Goal: Information Seeking & Learning: Learn about a topic

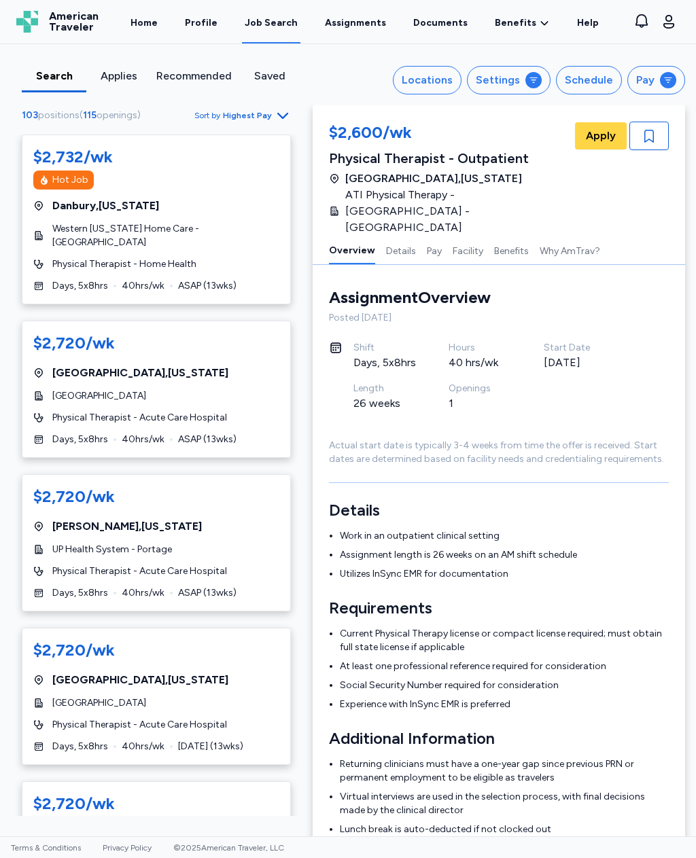
click at [267, 120] on span "Highest Pay" at bounding box center [247, 115] width 49 height 11
click at [529, 83] on div "button" at bounding box center [533, 80] width 16 height 16
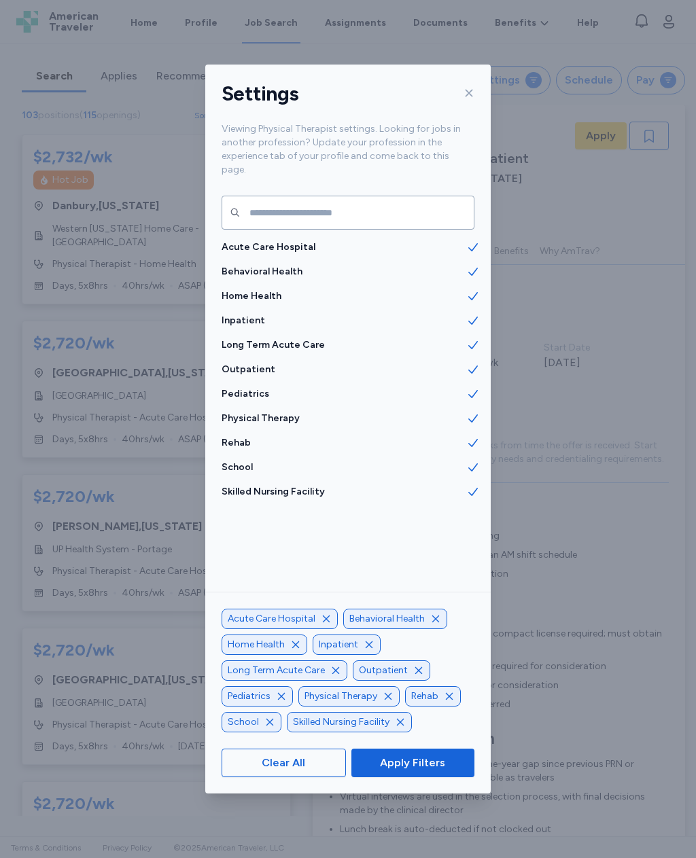
click at [315, 771] on span "Clear All" at bounding box center [283, 763] width 101 height 16
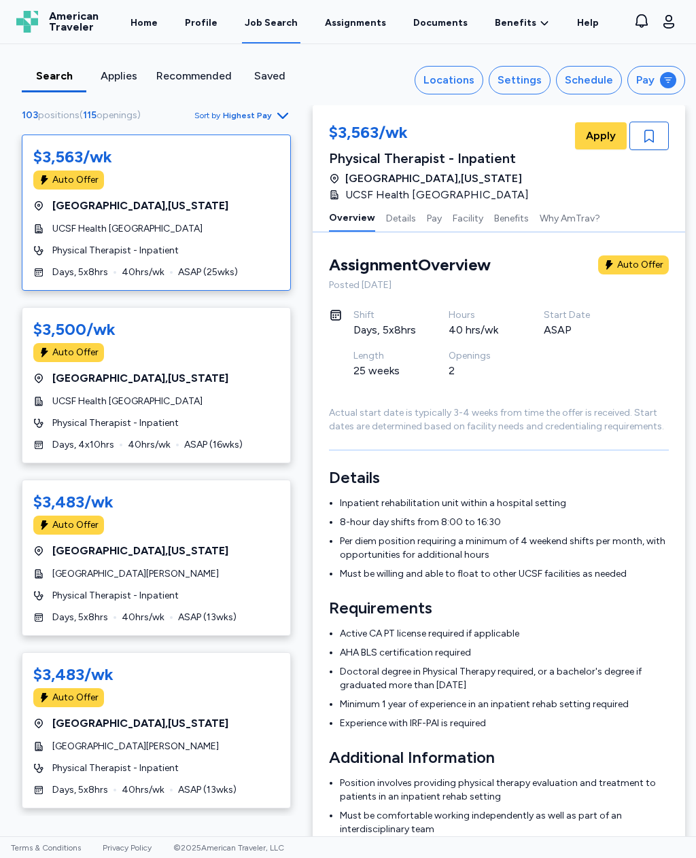
click at [463, 78] on div "Locations" at bounding box center [448, 80] width 51 height 16
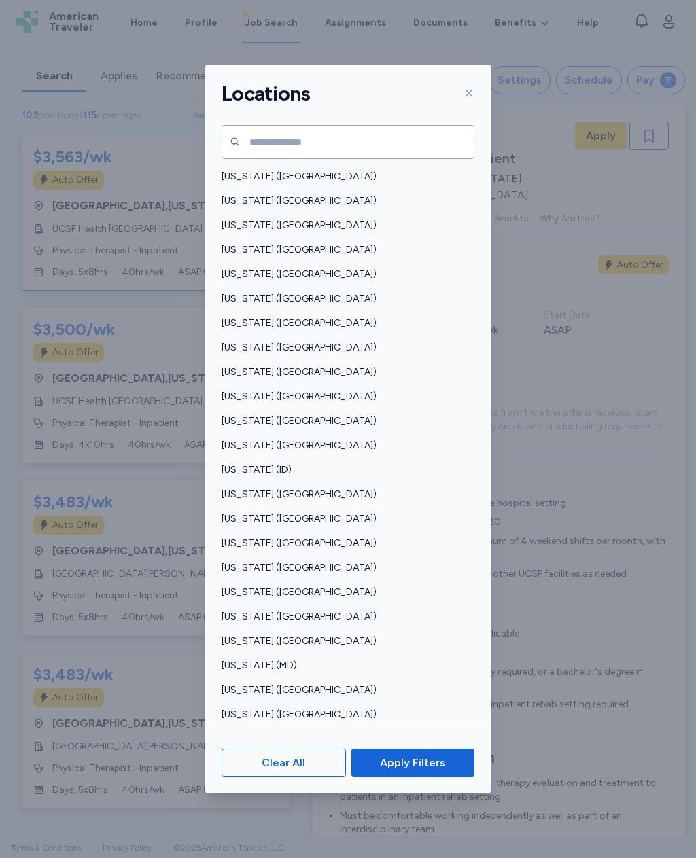
click at [285, 488] on span "[US_STATE] ([GEOGRAPHIC_DATA])" at bounding box center [343, 495] width 245 height 14
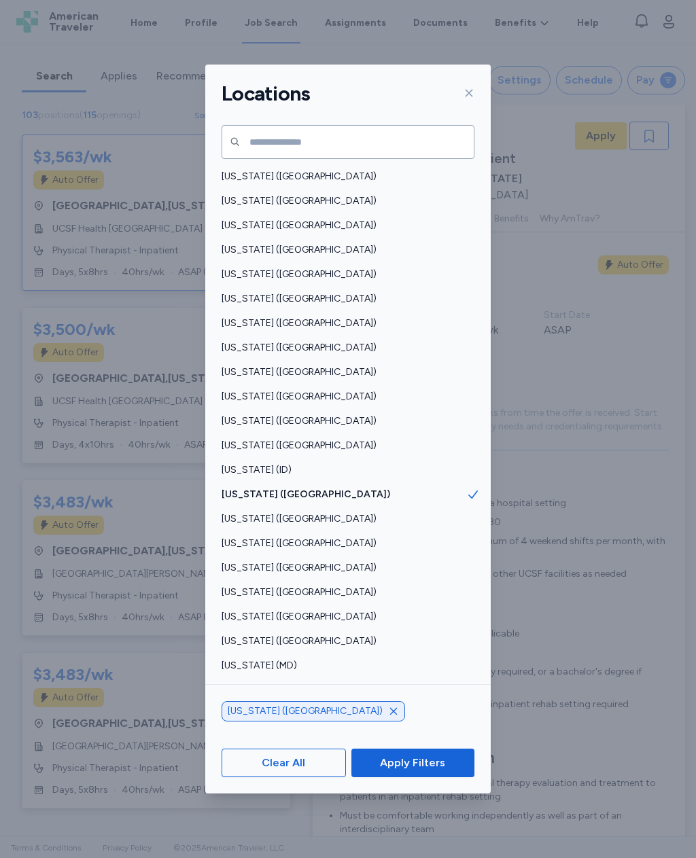
click at [446, 771] on span "Apply Filters" at bounding box center [412, 763] width 101 height 16
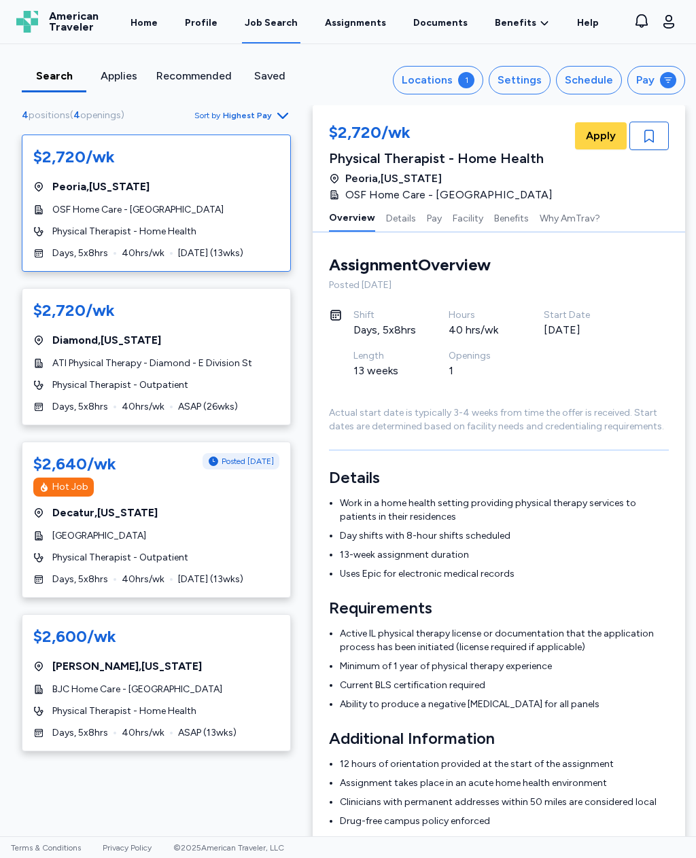
scroll to position [1, 0]
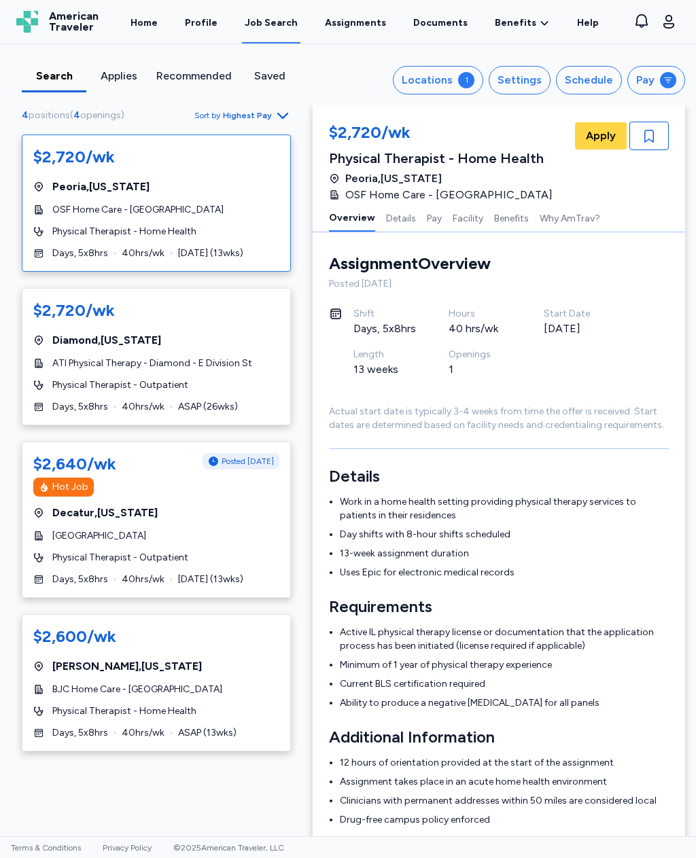
click at [452, 75] on div "Locations" at bounding box center [426, 80] width 51 height 16
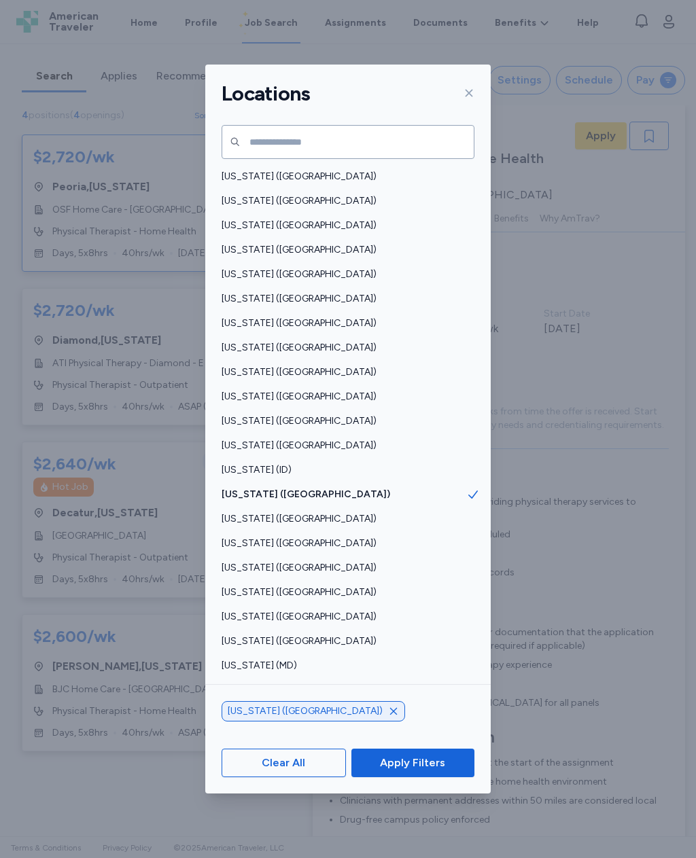
click at [388, 717] on icon "button" at bounding box center [393, 711] width 11 height 11
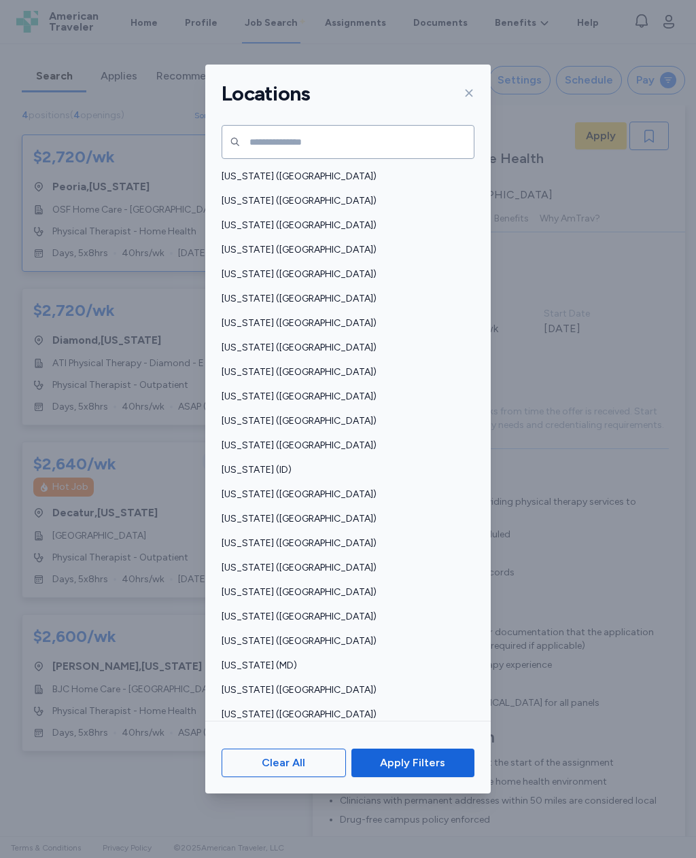
click at [289, 751] on div "[US_STATE] ([GEOGRAPHIC_DATA])" at bounding box center [347, 763] width 285 height 24
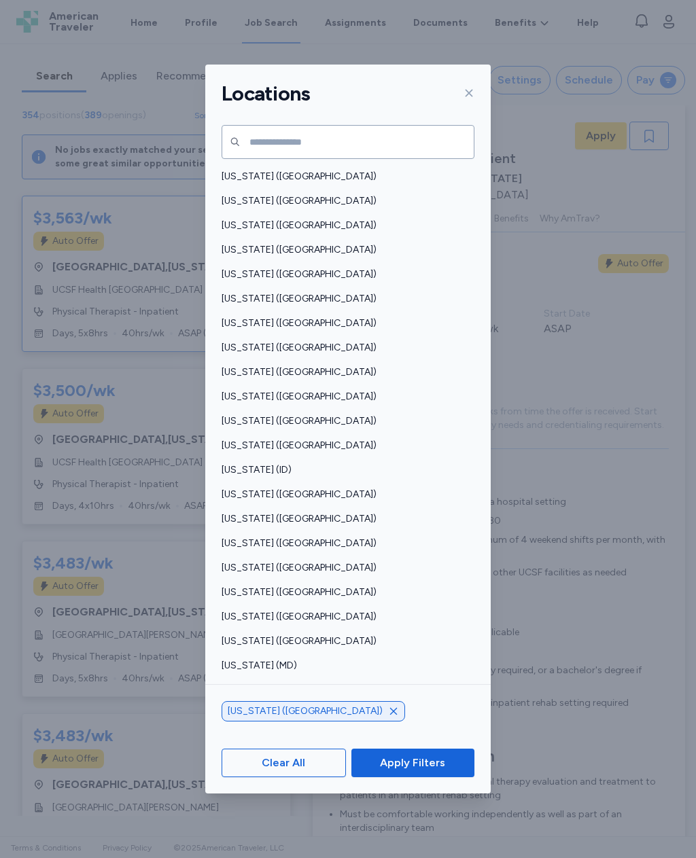
click at [390, 715] on icon "button" at bounding box center [393, 711] width 7 height 7
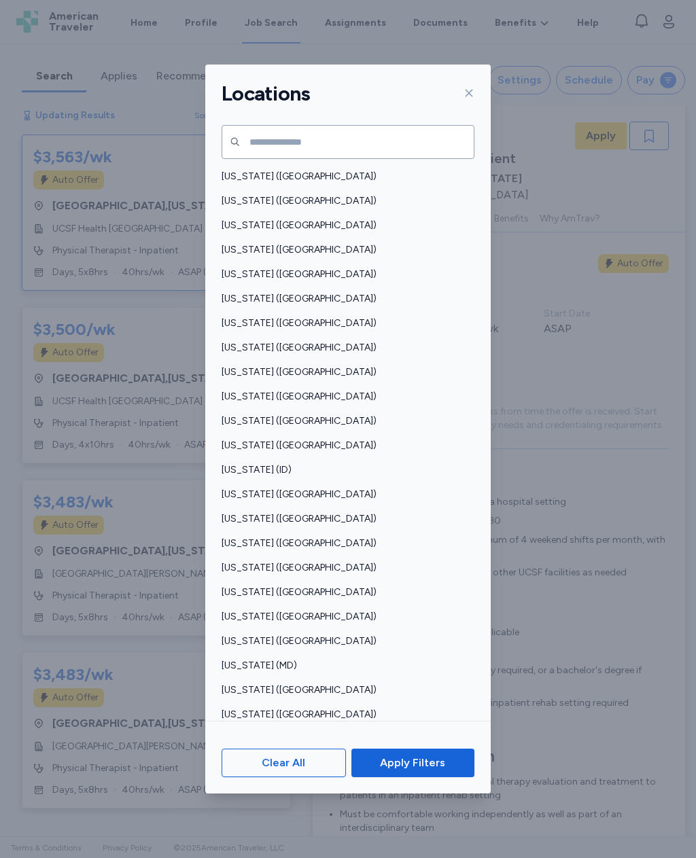
click at [247, 512] on span "[US_STATE] ([GEOGRAPHIC_DATA])" at bounding box center [343, 519] width 245 height 14
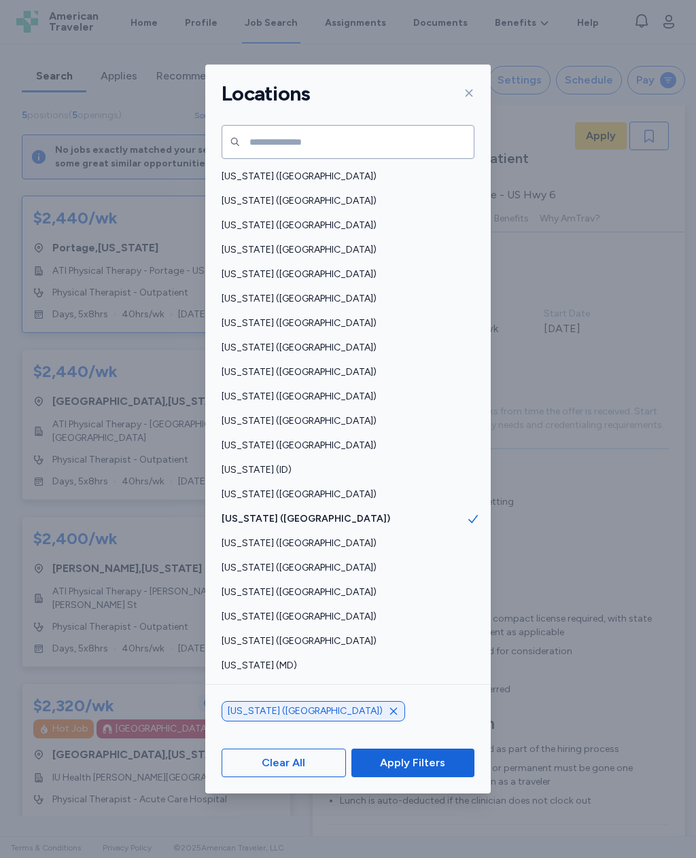
click at [395, 771] on span "Apply Filters" at bounding box center [412, 763] width 65 height 16
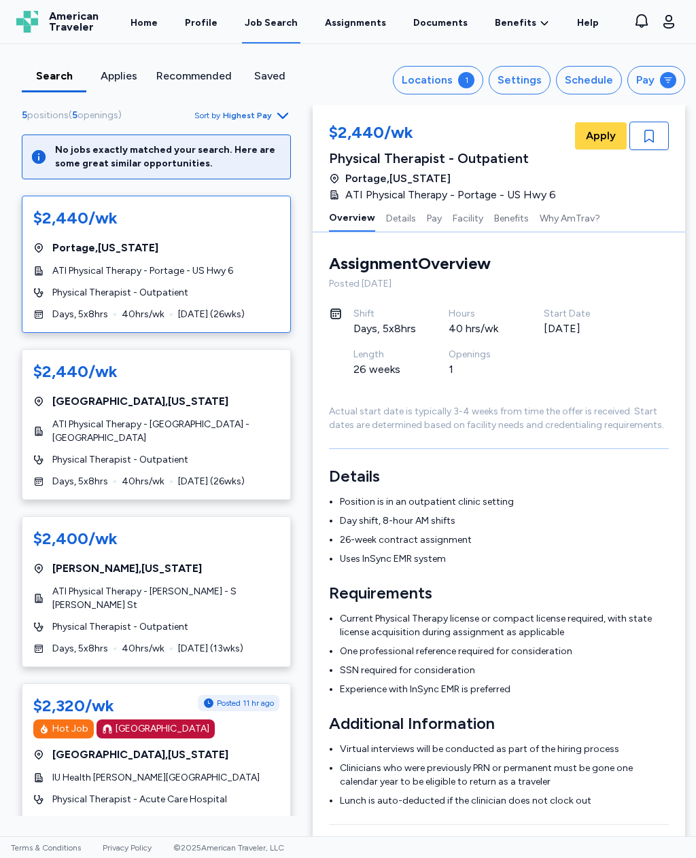
click at [96, 226] on div "$2,440/wk" at bounding box center [75, 218] width 84 height 22
click at [149, 397] on div "[GEOGRAPHIC_DATA] , [US_STATE]" at bounding box center [156, 401] width 246 height 16
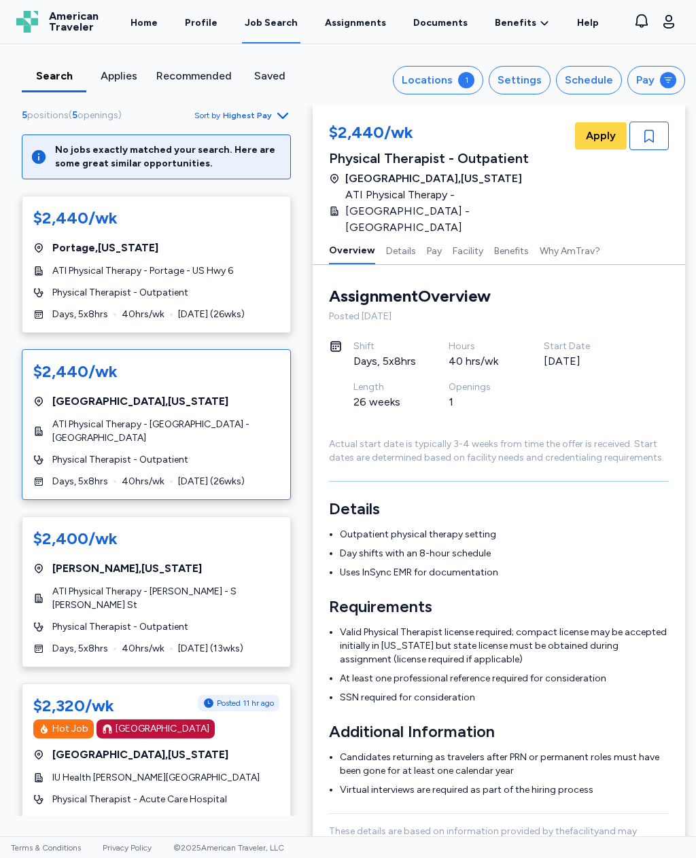
scroll to position [18, 0]
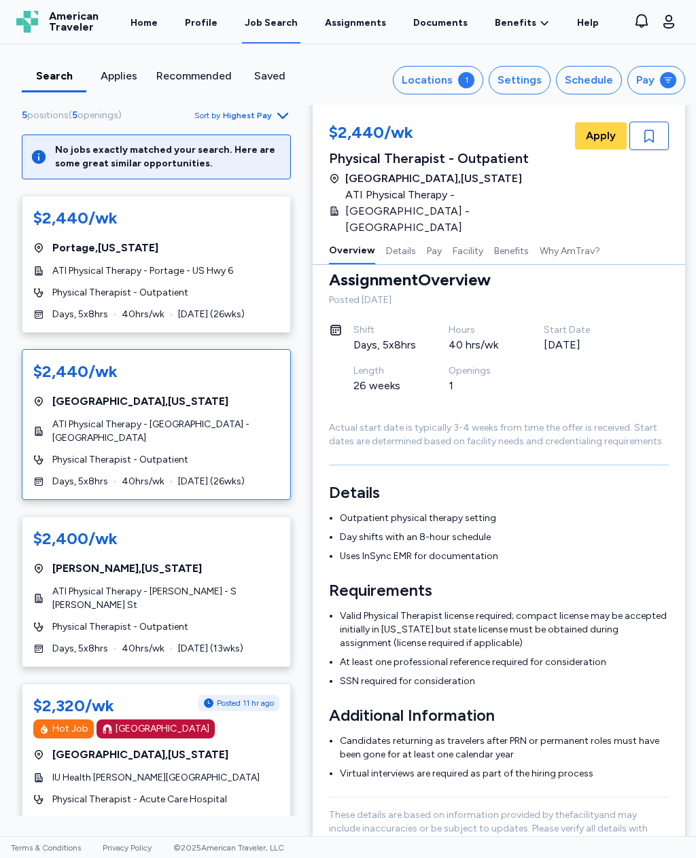
click at [71, 580] on div "$2,400/wk [GEOGRAPHIC_DATA] , [US_STATE] ATI Physical Therapy - [PERSON_NAME] -…" at bounding box center [156, 591] width 269 height 151
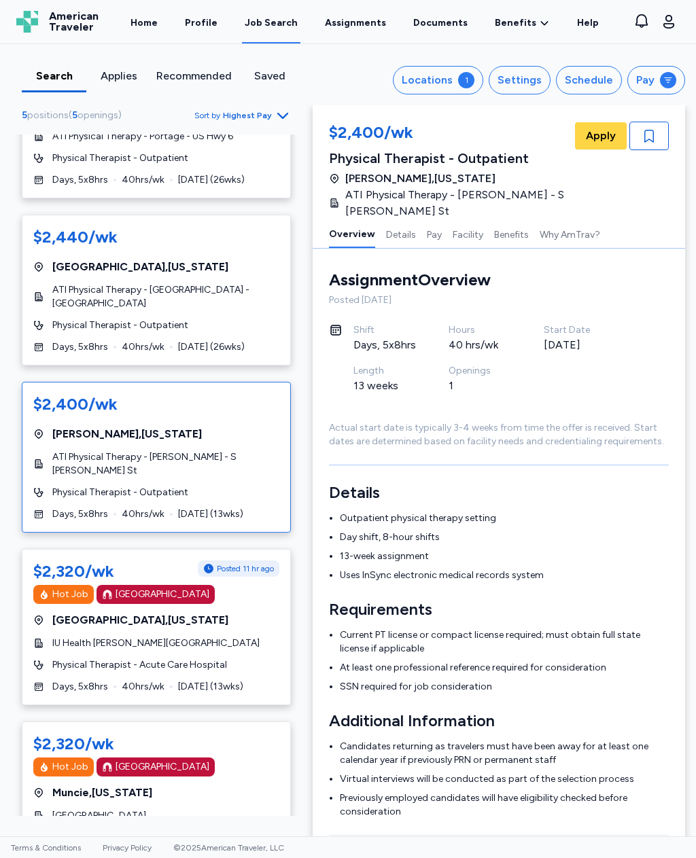
scroll to position [134, 0]
click at [90, 637] on span "IU Health [PERSON_NAME][GEOGRAPHIC_DATA]" at bounding box center [155, 644] width 207 height 14
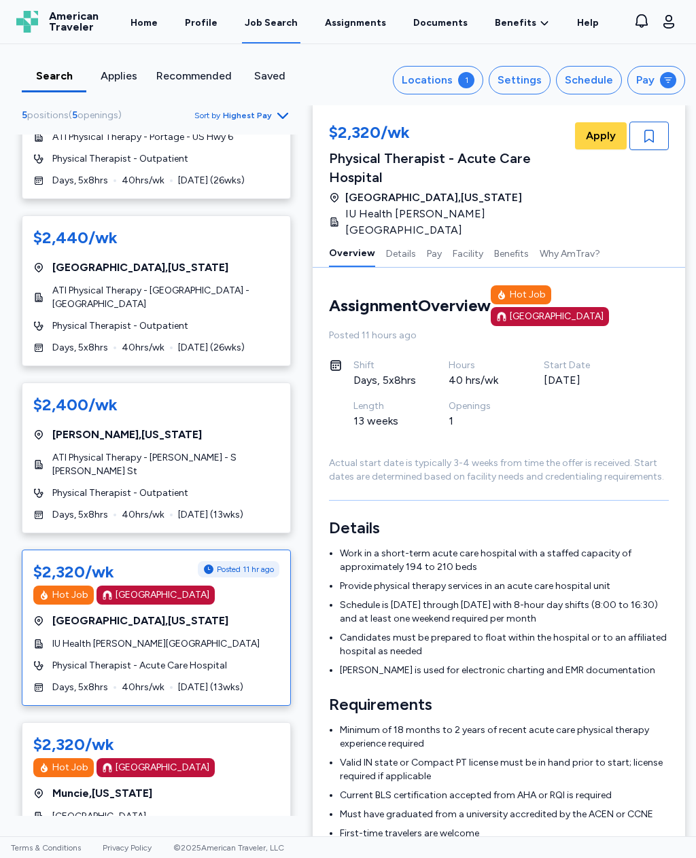
click at [215, 785] on div "[GEOGRAPHIC_DATA] , [US_STATE]" at bounding box center [156, 793] width 246 height 16
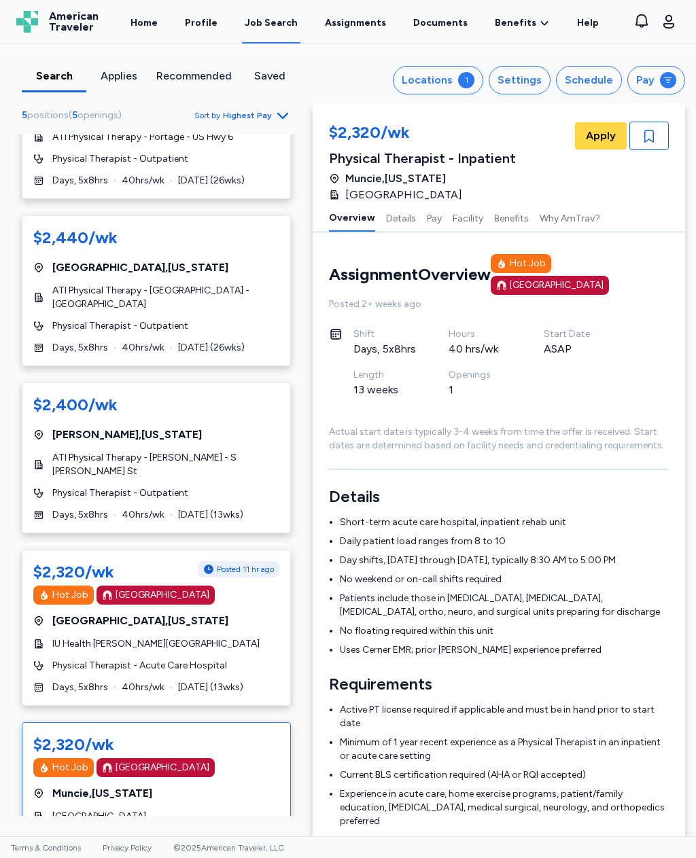
click at [444, 84] on div "Locations" at bounding box center [426, 80] width 51 height 16
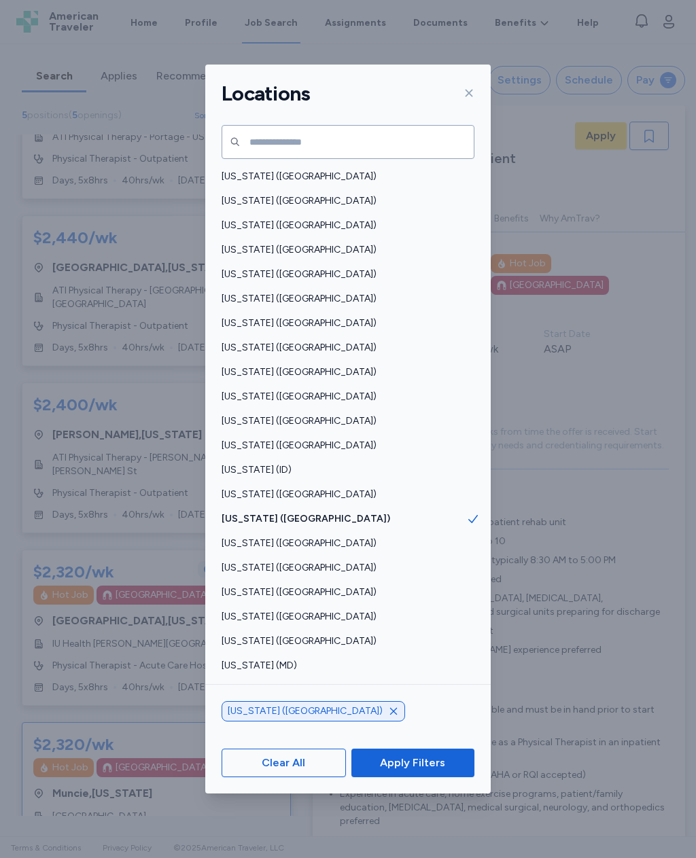
click at [303, 721] on div "[US_STATE] ([GEOGRAPHIC_DATA])" at bounding box center [347, 711] width 253 height 20
click at [280, 732] on div at bounding box center [347, 726] width 285 height 11
click at [292, 732] on div at bounding box center [347, 726] width 285 height 11
click at [390, 715] on icon "button" at bounding box center [393, 711] width 7 height 7
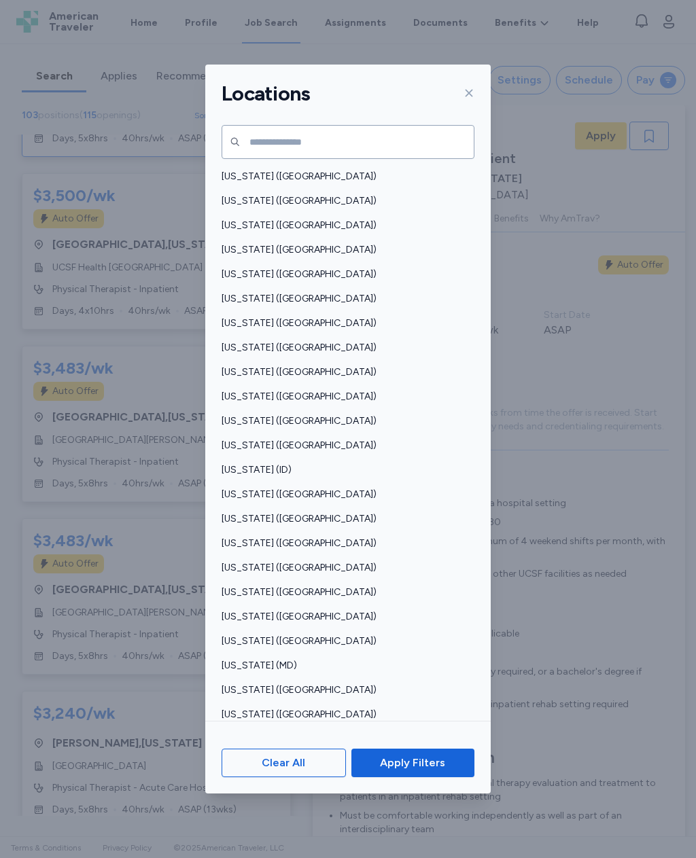
scroll to position [1, 0]
click at [224, 488] on span "[US_STATE] ([GEOGRAPHIC_DATA])" at bounding box center [343, 495] width 245 height 14
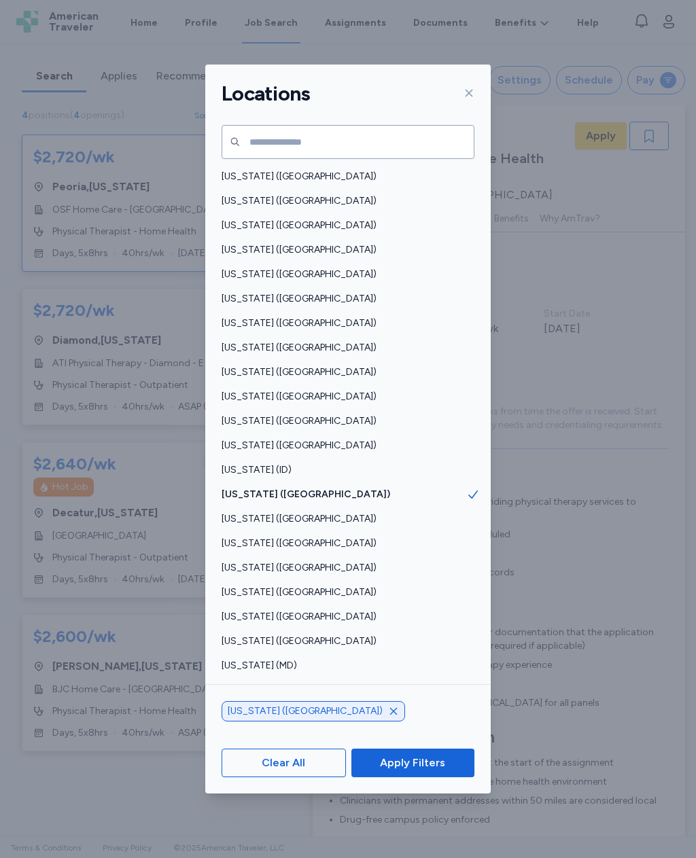
click at [399, 771] on span "Apply Filters" at bounding box center [412, 763] width 65 height 16
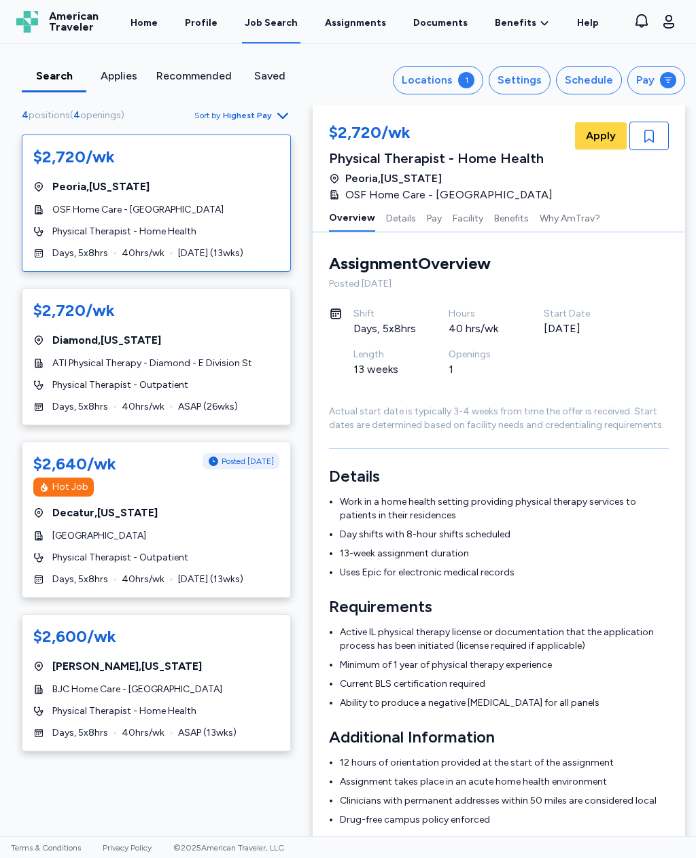
click at [474, 85] on div "1" at bounding box center [466, 80] width 16 height 16
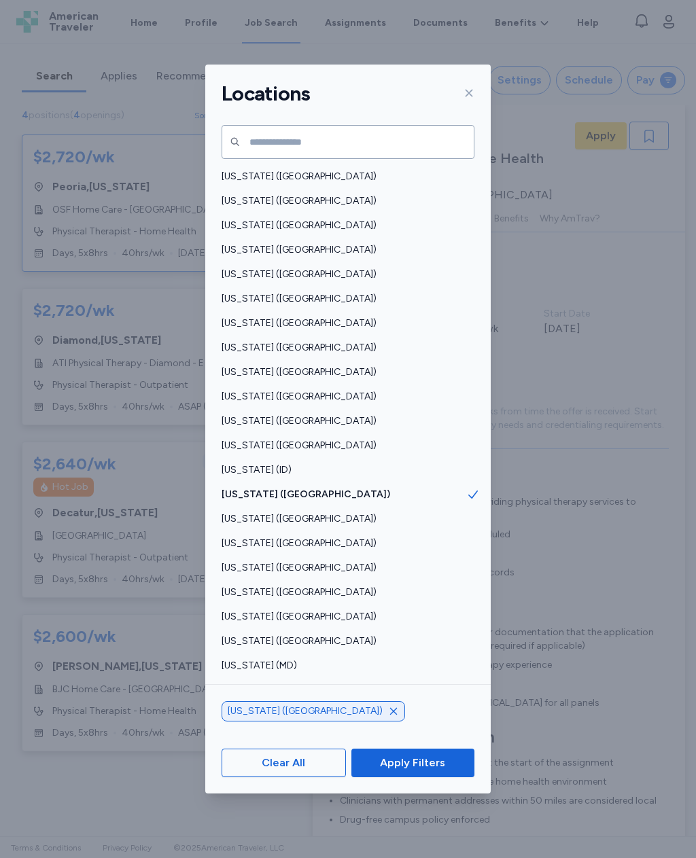
click at [388, 717] on icon "button" at bounding box center [393, 711] width 11 height 11
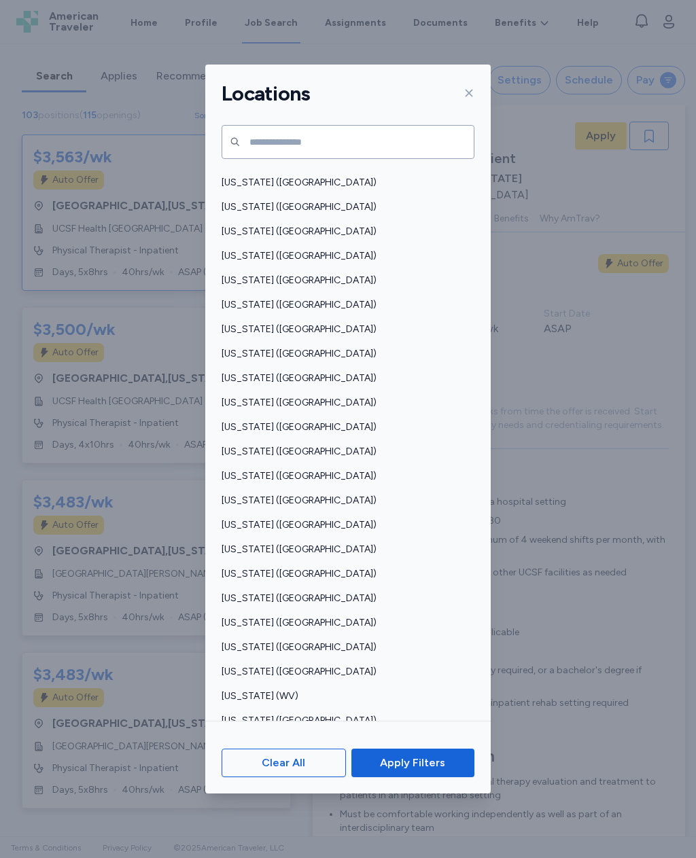
scroll to position [653, 0]
click at [241, 709] on div "[US_STATE] ([GEOGRAPHIC_DATA])" at bounding box center [347, 721] width 285 height 24
click at [393, 771] on span "Apply Filters" at bounding box center [412, 763] width 65 height 16
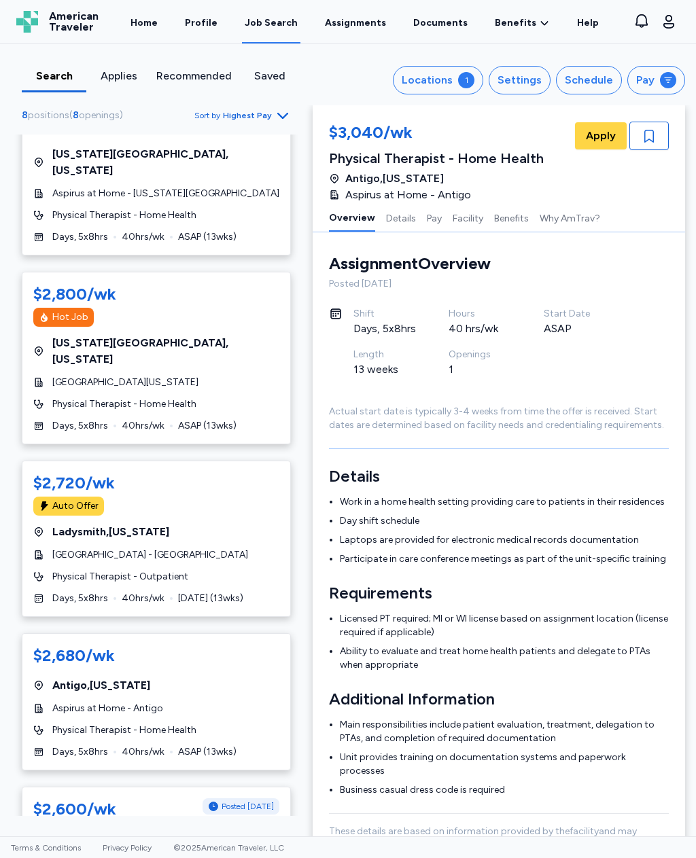
scroll to position [218, 0]
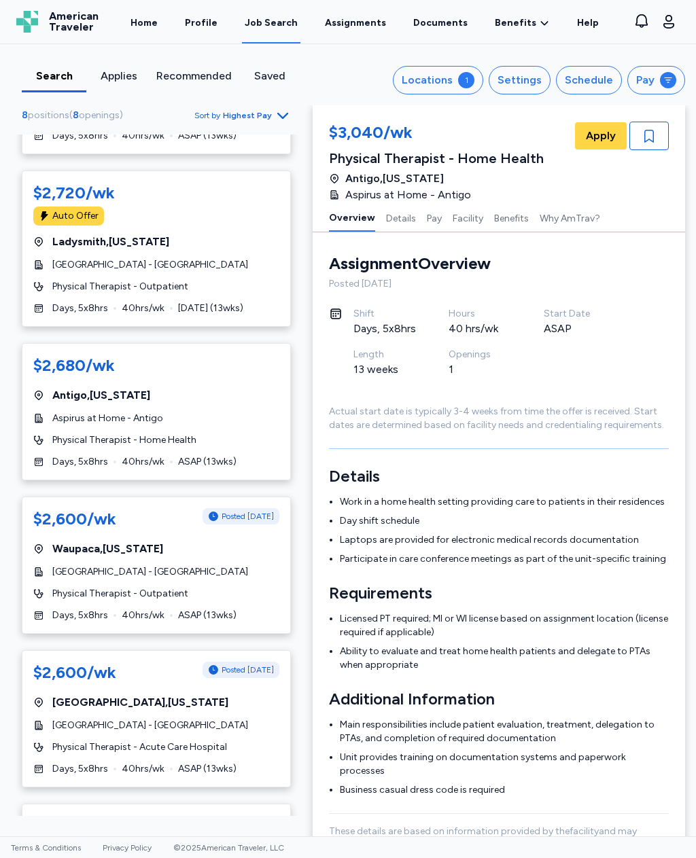
click at [524, 79] on div "Settings" at bounding box center [519, 80] width 44 height 16
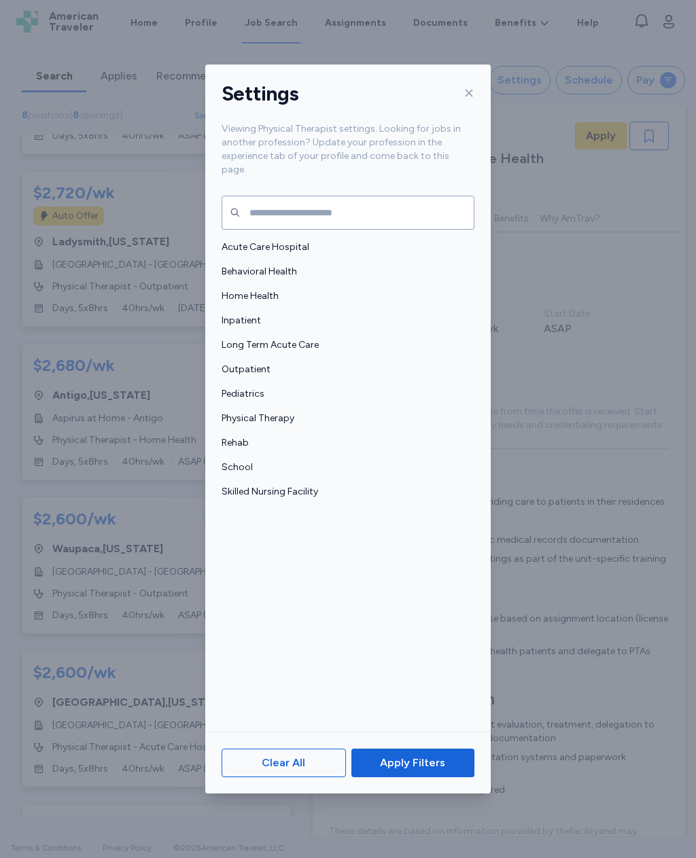
scroll to position [478, 0]
click at [236, 480] on div "Skilled Nursing Facility" at bounding box center [347, 492] width 285 height 24
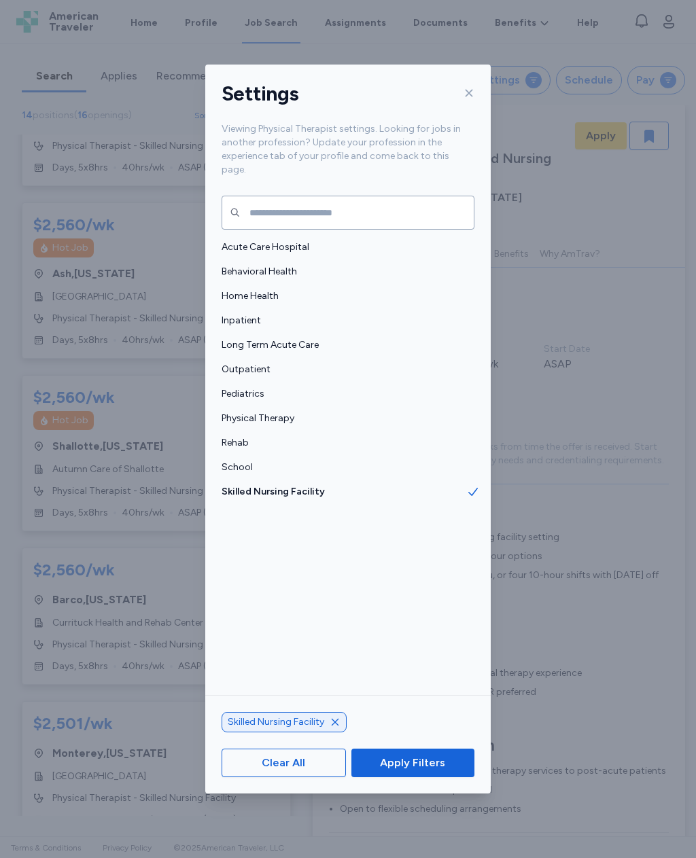
scroll to position [37, 0]
click at [443, 793] on div "Clear All Apply Filters" at bounding box center [347, 762] width 285 height 61
click at [414, 771] on span "Apply Filters" at bounding box center [412, 763] width 65 height 16
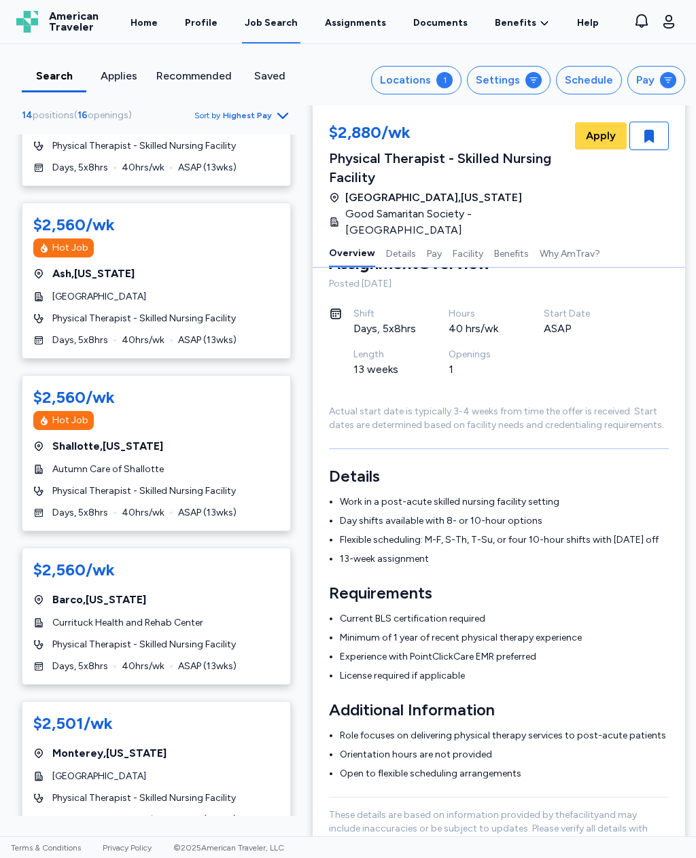
click at [438, 84] on button "Locations 1" at bounding box center [416, 80] width 90 height 29
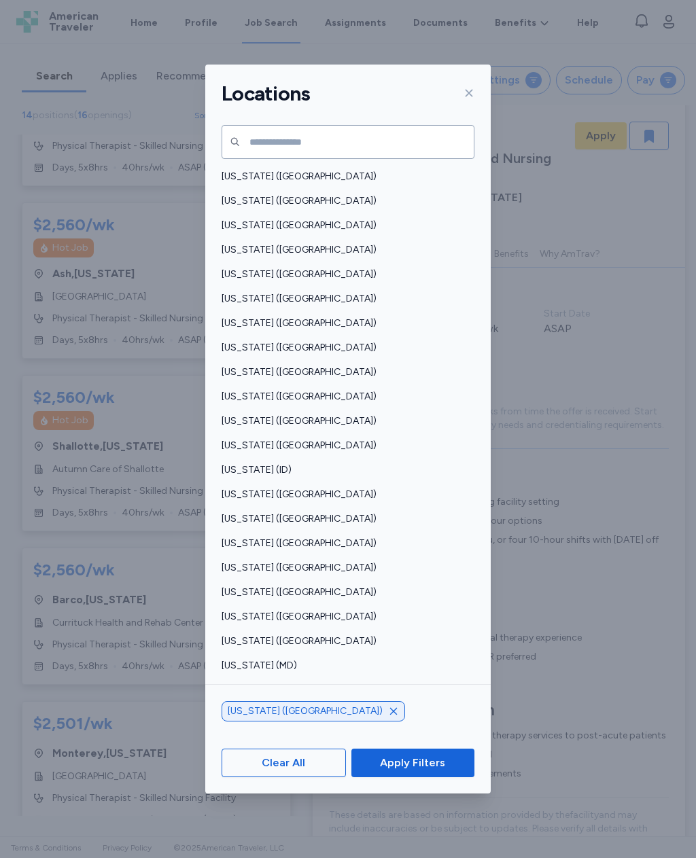
click at [303, 721] on div "[US_STATE] ([GEOGRAPHIC_DATA])" at bounding box center [312, 711] width 183 height 20
click at [315, 721] on div "[US_STATE] ([GEOGRAPHIC_DATA])" at bounding box center [347, 711] width 253 height 20
click at [388, 717] on icon "button" at bounding box center [393, 711] width 11 height 11
click at [395, 771] on span "Apply Filters" at bounding box center [412, 763] width 65 height 16
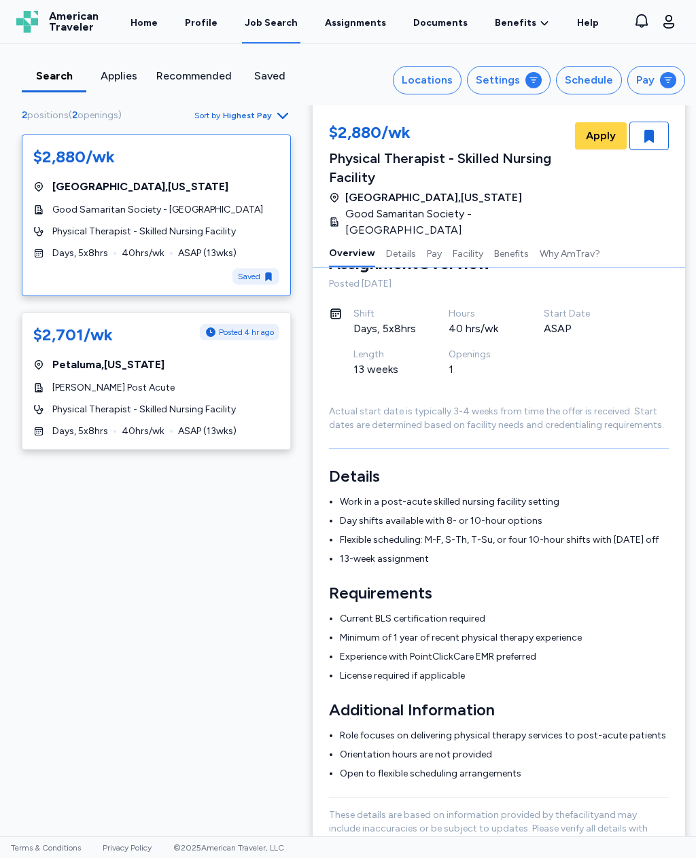
click at [437, 82] on div "Locations" at bounding box center [426, 80] width 51 height 16
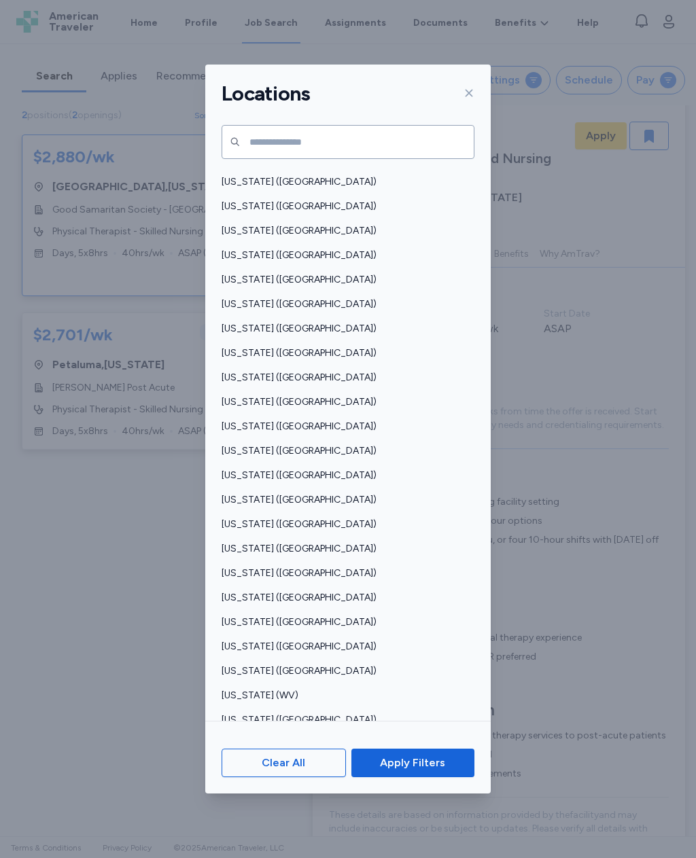
scroll to position [653, 0]
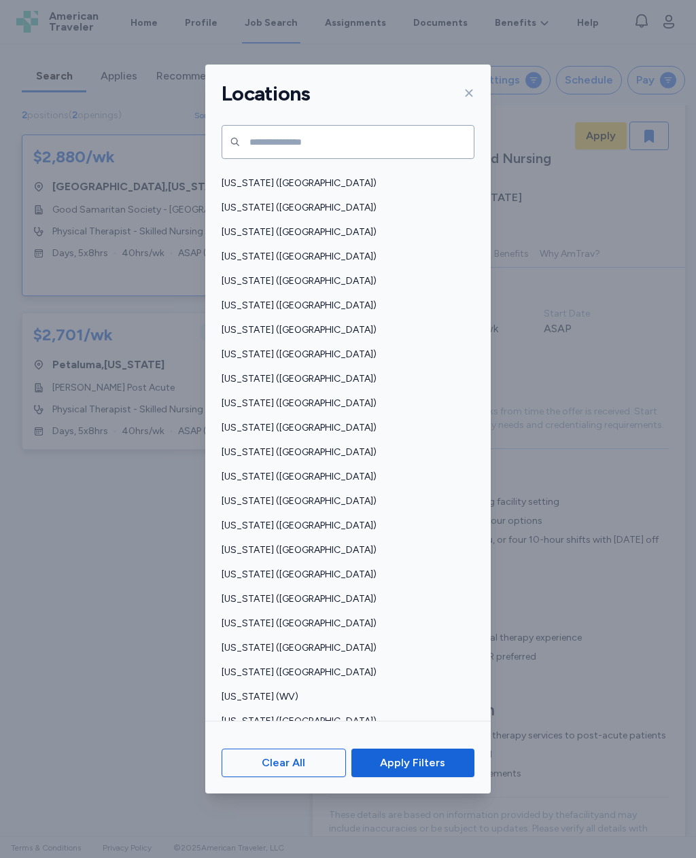
click at [396, 771] on span "Apply Filters" at bounding box center [412, 763] width 65 height 16
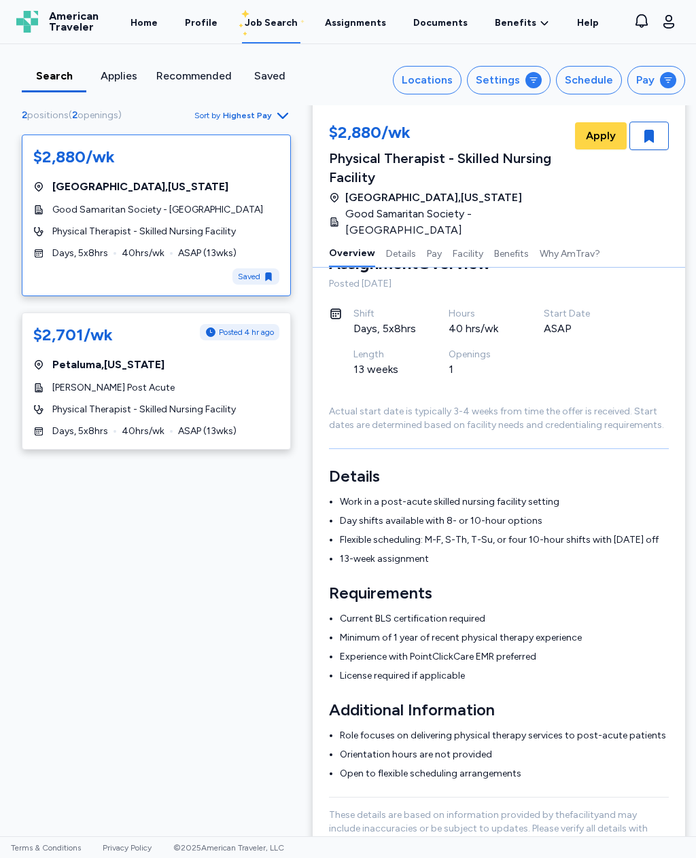
click at [501, 77] on div "Settings" at bounding box center [498, 80] width 44 height 16
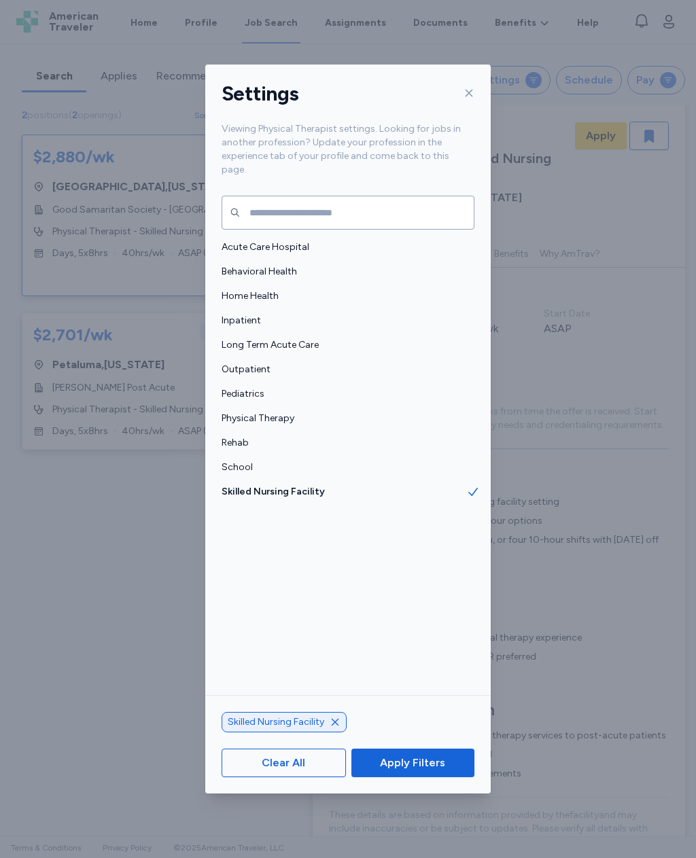
click at [253, 387] on span "Pediatrics" at bounding box center [343, 394] width 245 height 14
click at [279, 728] on icon "button" at bounding box center [281, 722] width 11 height 11
click at [253, 412] on span "Physical Therapy" at bounding box center [343, 419] width 245 height 14
click at [415, 777] on button "Apply Filters" at bounding box center [412, 763] width 123 height 29
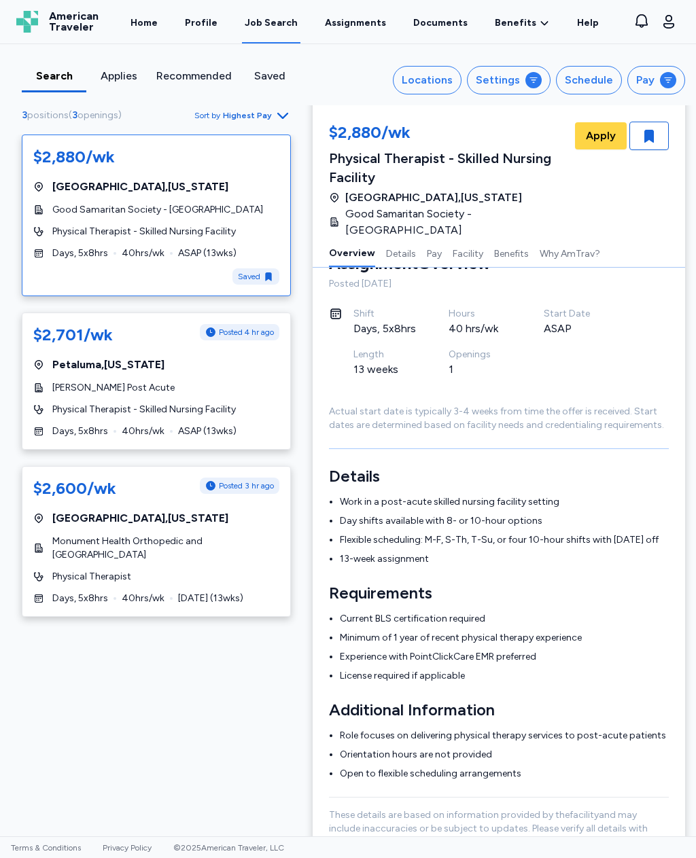
click at [670, 79] on icon "button" at bounding box center [667, 80] width 11 height 11
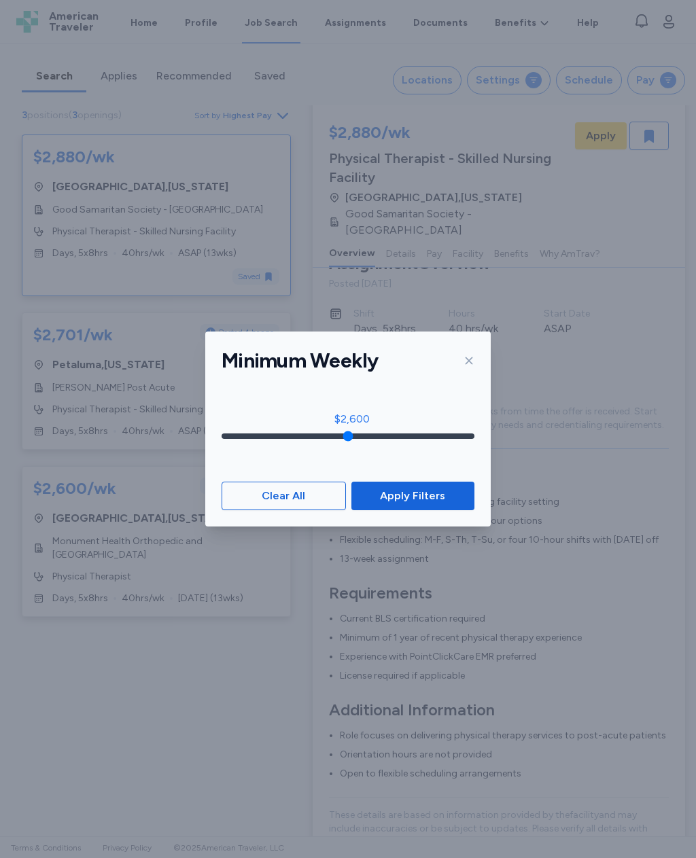
click at [306, 498] on span "Clear All" at bounding box center [283, 496] width 101 height 16
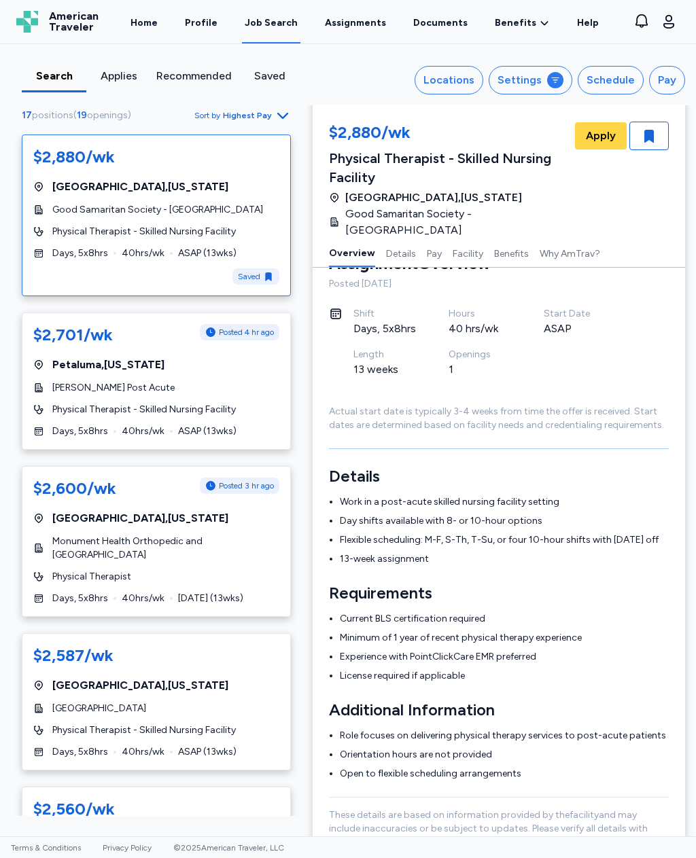
click at [558, 84] on icon "button" at bounding box center [555, 80] width 11 height 11
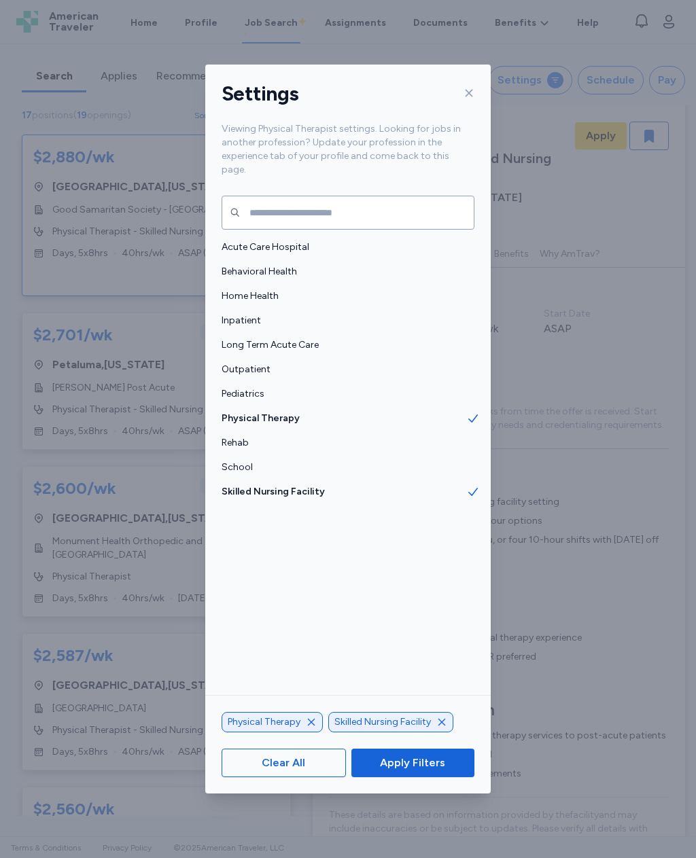
click at [260, 771] on span "Clear All" at bounding box center [283, 763] width 101 height 16
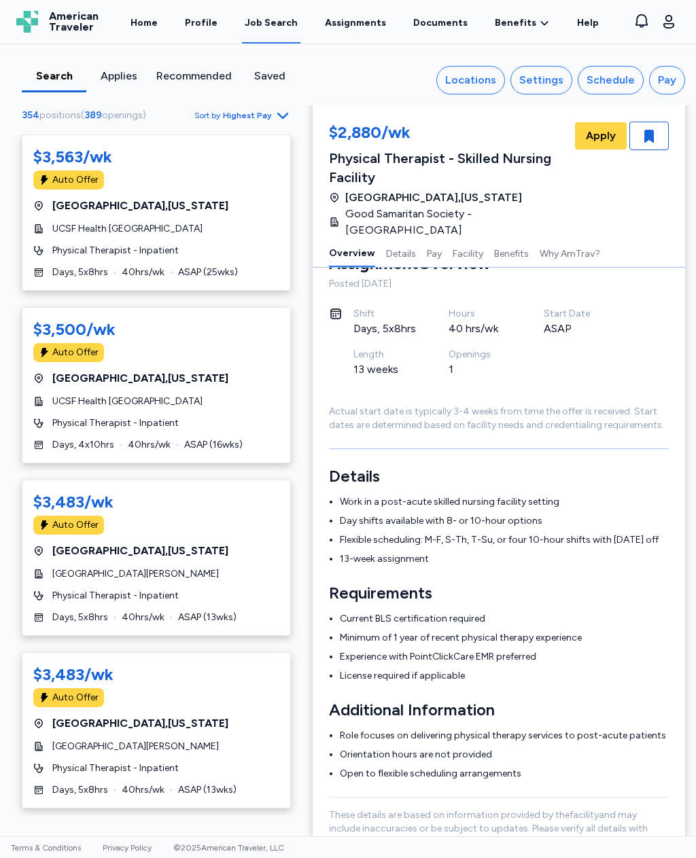
click at [220, 120] on span "Sort by" at bounding box center [207, 115] width 26 height 11
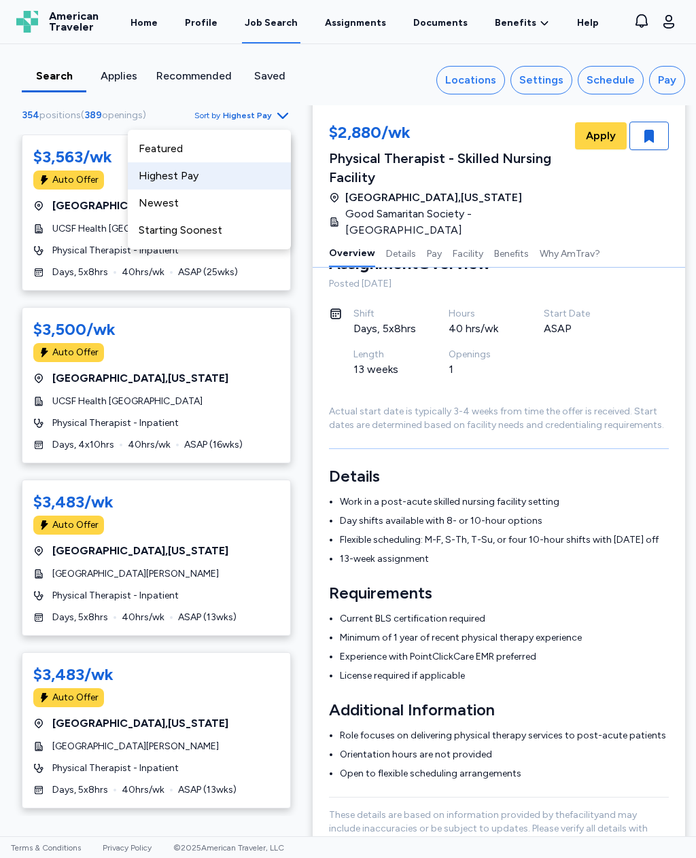
click at [168, 184] on div "Highest Pay" at bounding box center [209, 175] width 163 height 27
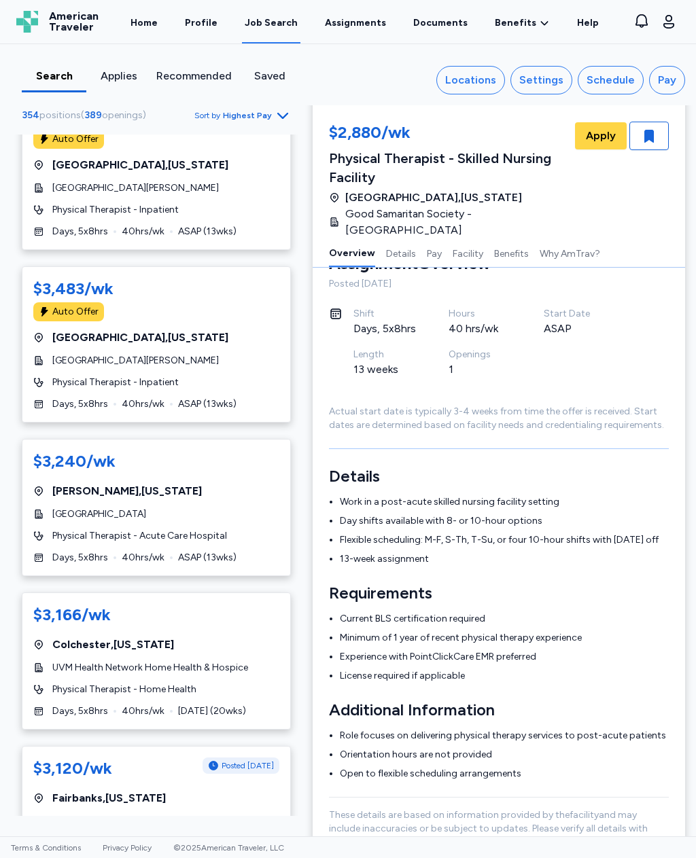
scroll to position [414, 0]
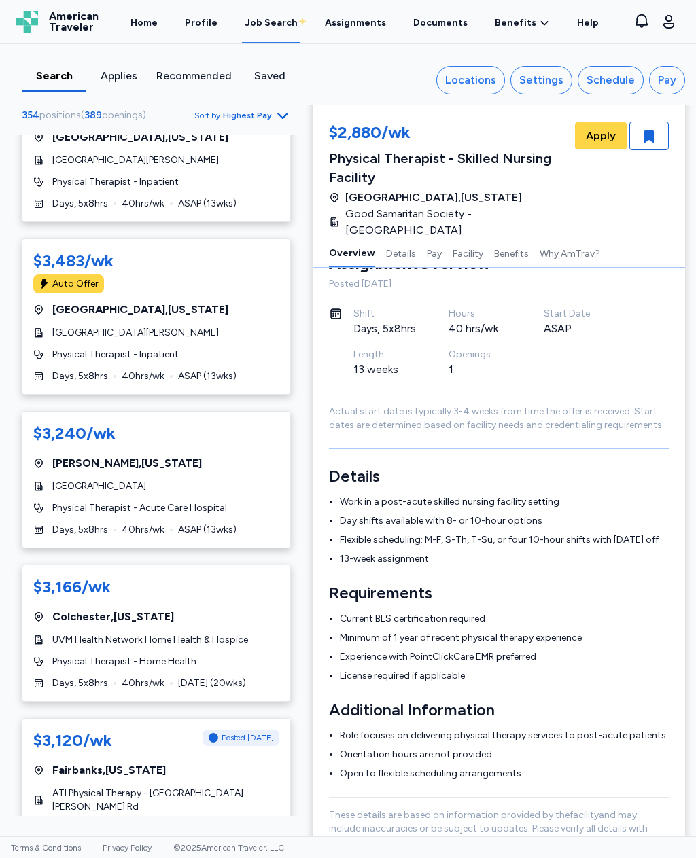
click at [98, 648] on div "$3,166/wk [GEOGRAPHIC_DATA] , [US_STATE] UVM Health Network Home Health & Hospi…" at bounding box center [156, 633] width 269 height 137
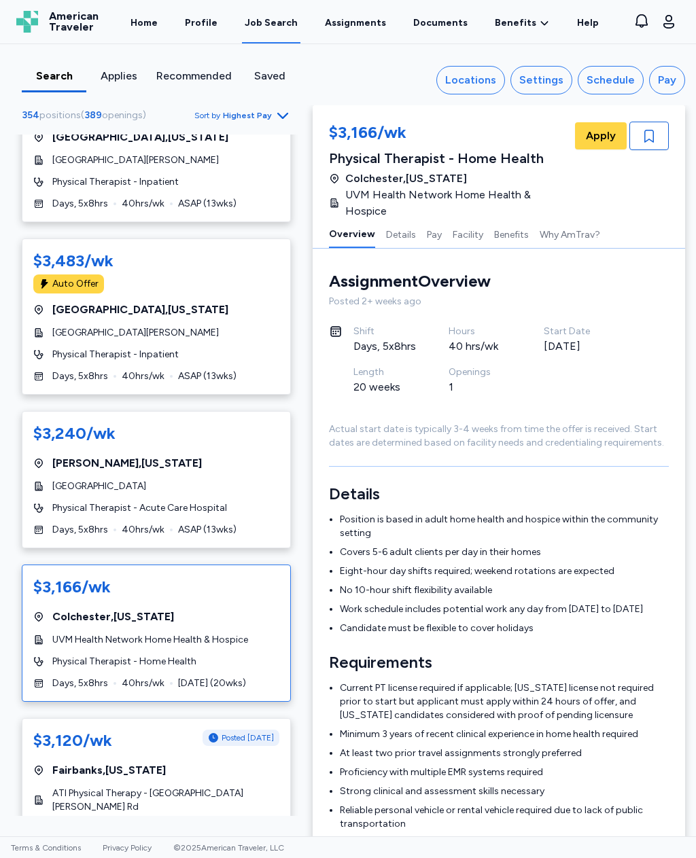
click at [78, 642] on div "$3,166/wk [GEOGRAPHIC_DATA] , [US_STATE] UVM Health Network Home Health & Hospi…" at bounding box center [156, 633] width 269 height 137
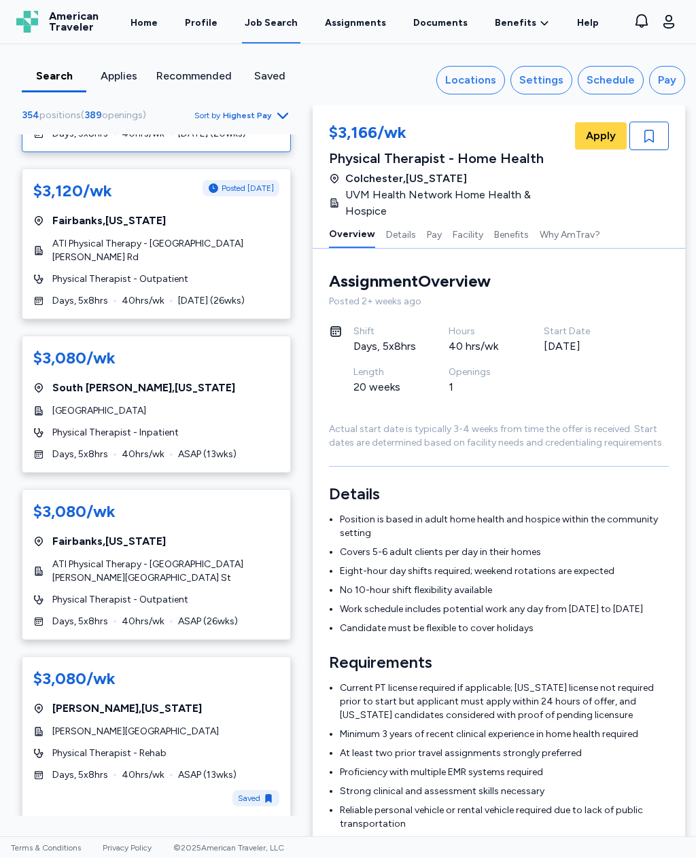
scroll to position [966, 0]
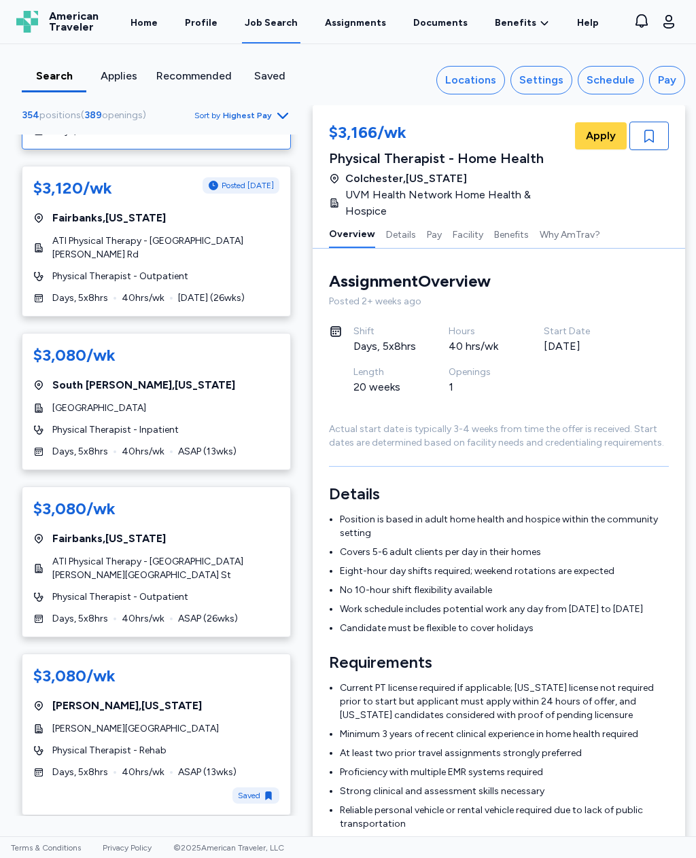
click at [67, 719] on div "$3,080/wk Philip , [US_STATE] [PERSON_NAME][GEOGRAPHIC_DATA] Physical Therapist…" at bounding box center [156, 734] width 269 height 162
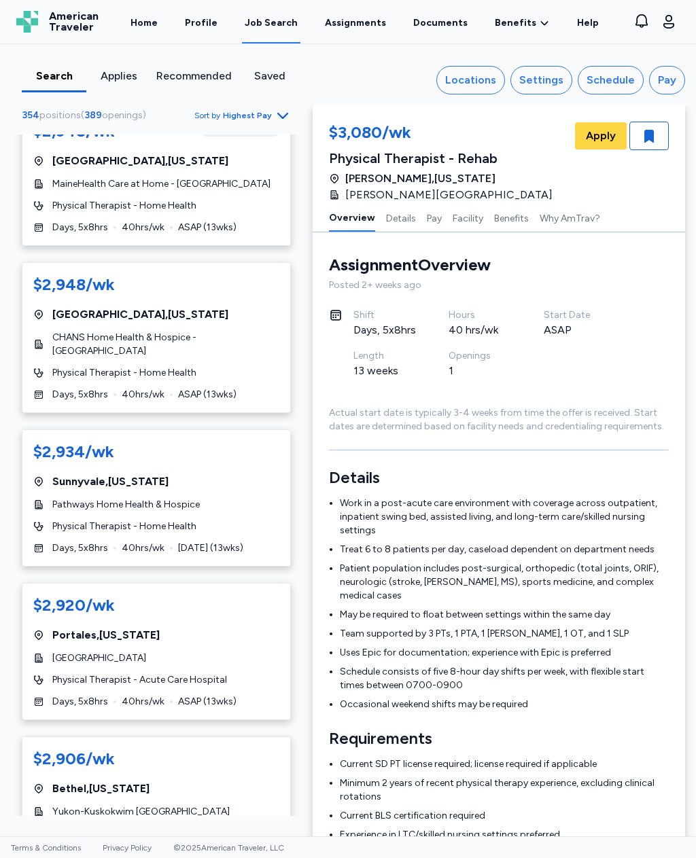
scroll to position [3418, 0]
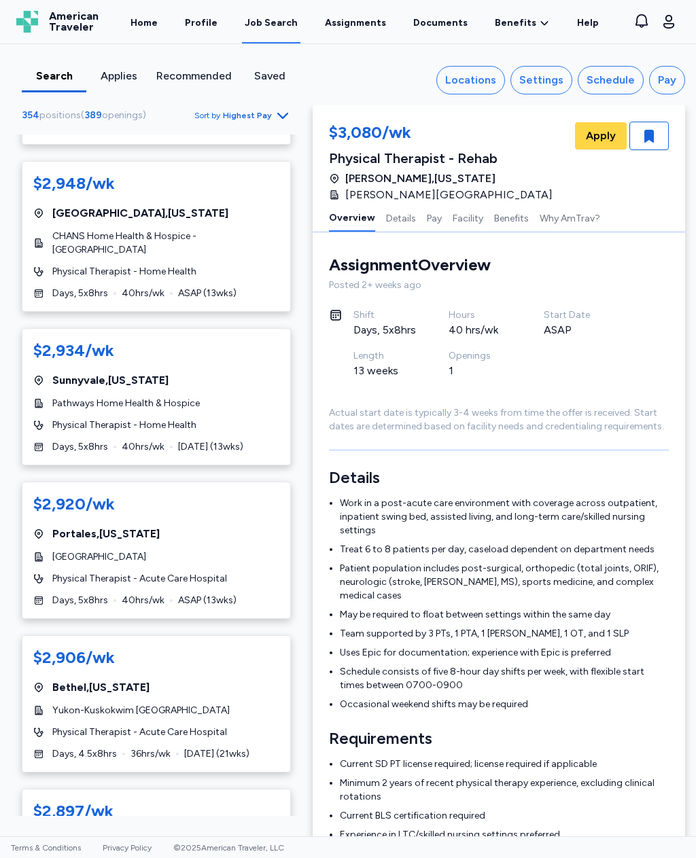
click at [490, 80] on div "Locations" at bounding box center [470, 80] width 51 height 16
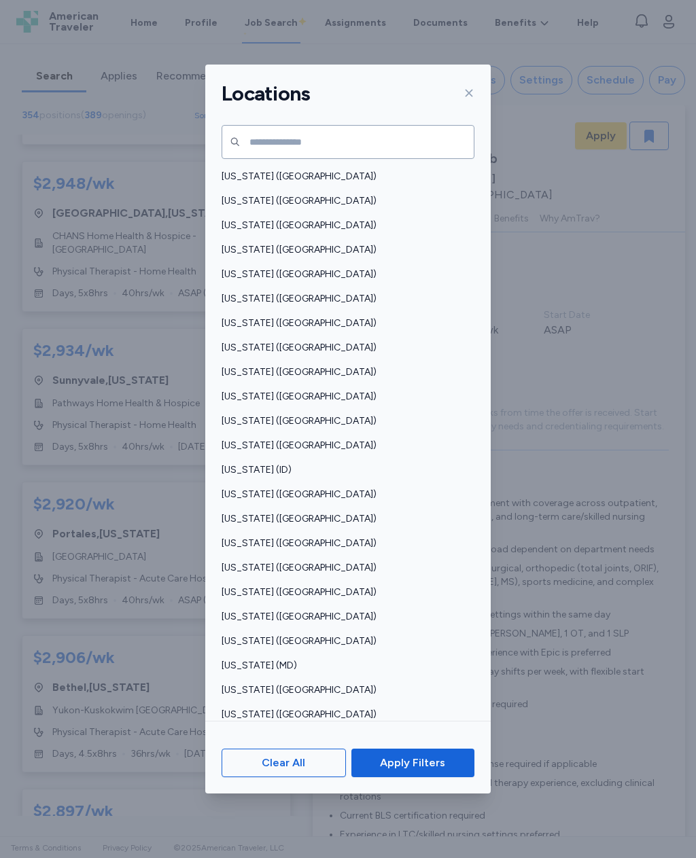
click at [276, 488] on span "[US_STATE] ([GEOGRAPHIC_DATA])" at bounding box center [343, 495] width 245 height 14
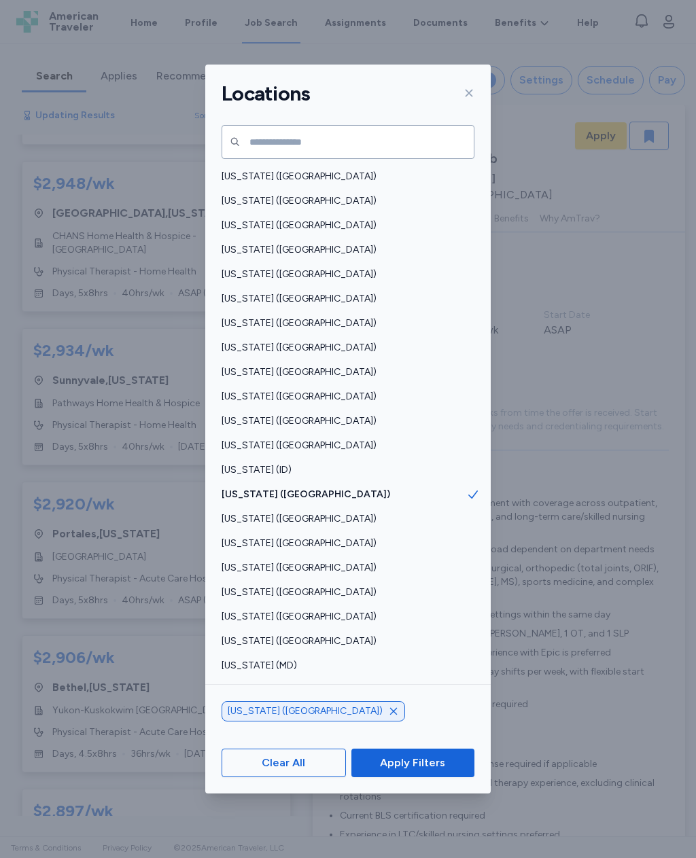
scroll to position [1, 0]
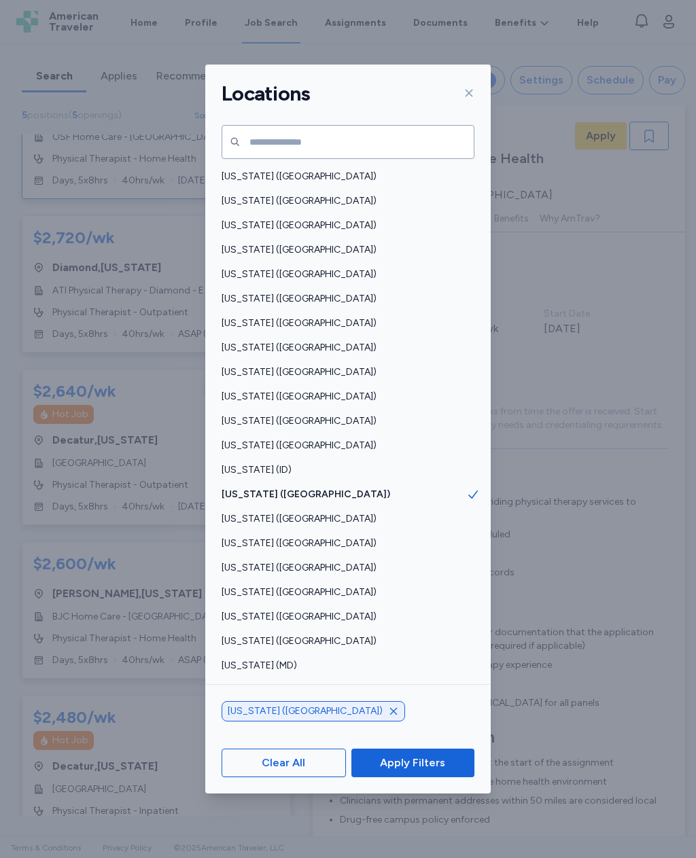
click at [440, 771] on span "Apply Filters" at bounding box center [412, 763] width 65 height 16
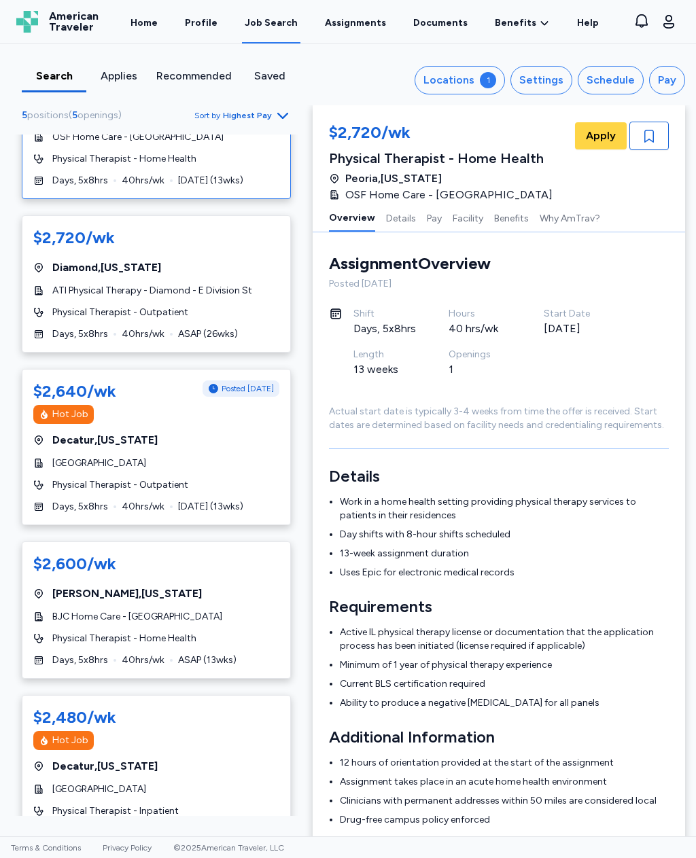
click at [229, 500] on span "[DATE] ( 13 wks)" at bounding box center [210, 507] width 65 height 14
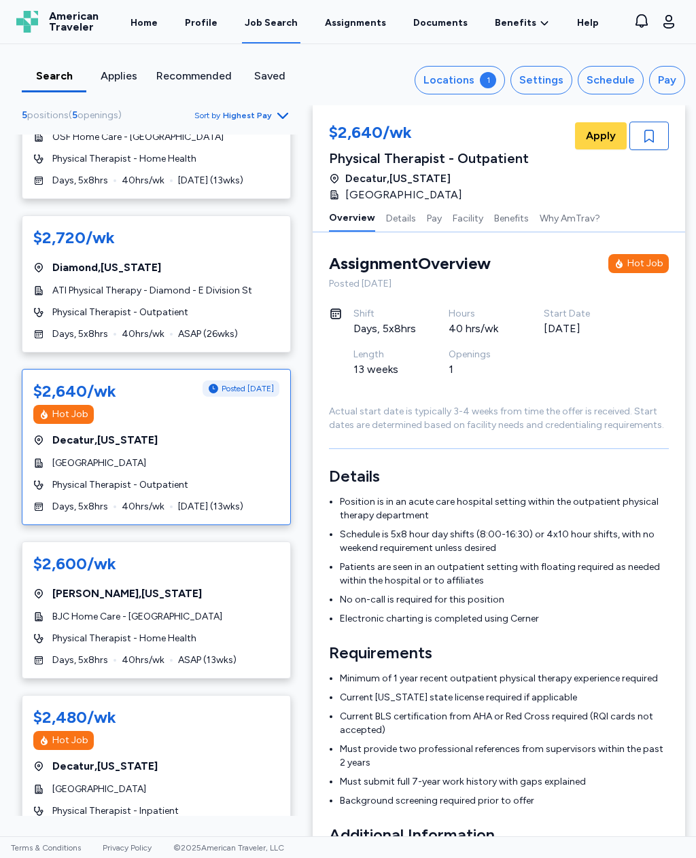
click at [245, 295] on div "$2,720/[PERSON_NAME] , [US_STATE] ATI Physical Therapy - Diamond - E Division S…" at bounding box center [156, 283] width 269 height 137
